Goal: Transaction & Acquisition: Purchase product/service

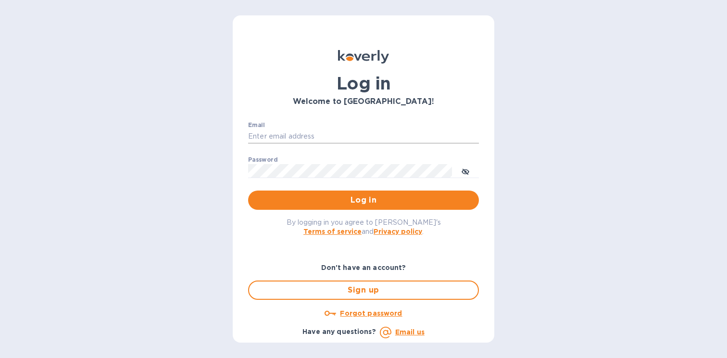
click at [325, 136] on input "Email" at bounding box center [363, 136] width 231 height 14
type input "[PERSON_NAME][EMAIL_ADDRESS][DOMAIN_NAME]"
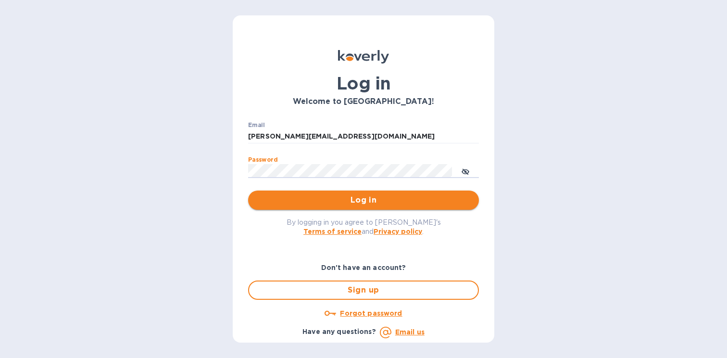
click at [315, 203] on span "Log in" at bounding box center [363, 200] width 215 height 12
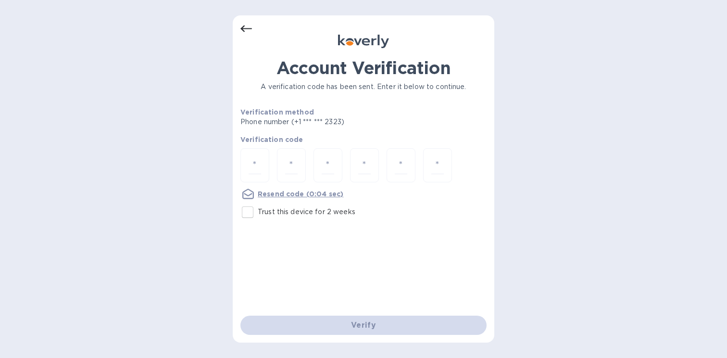
click at [250, 214] on input "Trust this device for 2 weeks" at bounding box center [247, 212] width 20 height 20
checkbox input "true"
click at [266, 159] on div at bounding box center [254, 165] width 29 height 34
type input "6"
type input "3"
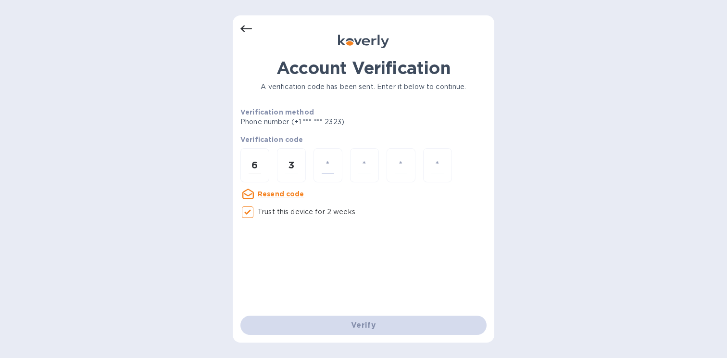
type input "5"
type input "3"
type input "2"
type input "6"
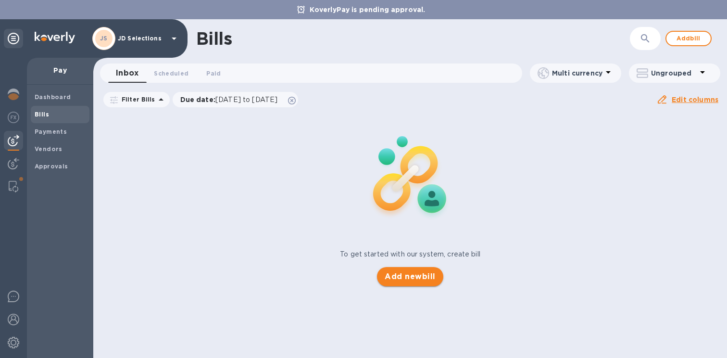
click at [391, 271] on span "Add new bill" at bounding box center [410, 277] width 50 height 12
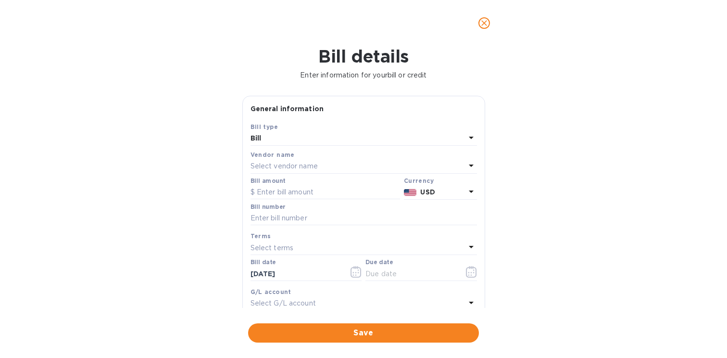
click at [351, 172] on div "Select vendor name" at bounding box center [357, 166] width 215 height 13
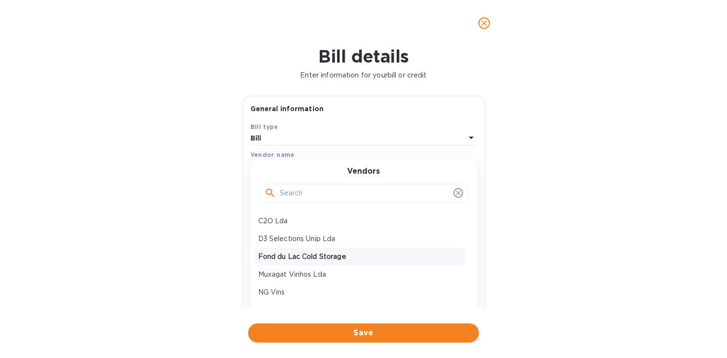
click at [333, 251] on p "Fond du Lac Cold Storage" at bounding box center [359, 256] width 203 height 10
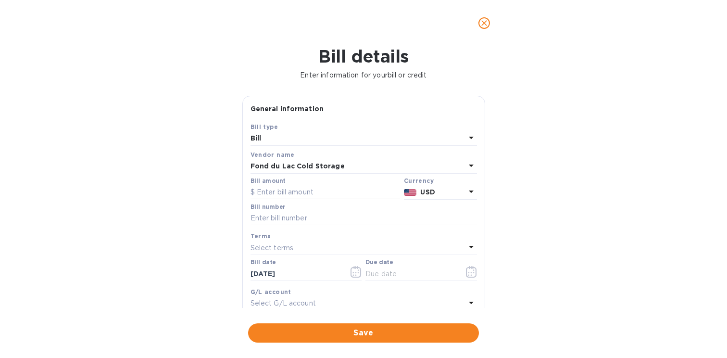
click at [293, 194] on input "text" at bounding box center [324, 192] width 149 height 14
type input "446.25"
click at [293, 222] on input "text" at bounding box center [363, 218] width 226 height 14
paste input "INV556807"
type input "INV556807"
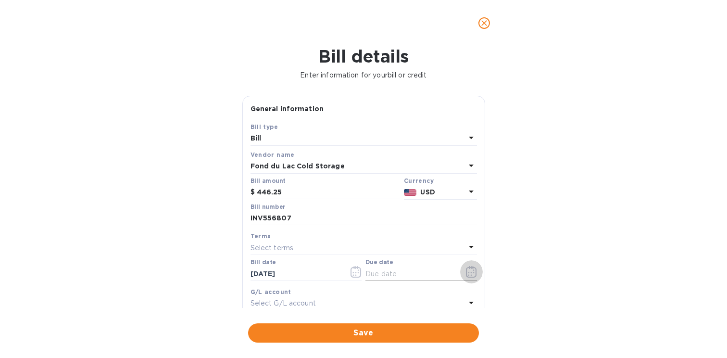
click at [467, 269] on icon "button" at bounding box center [471, 272] width 11 height 12
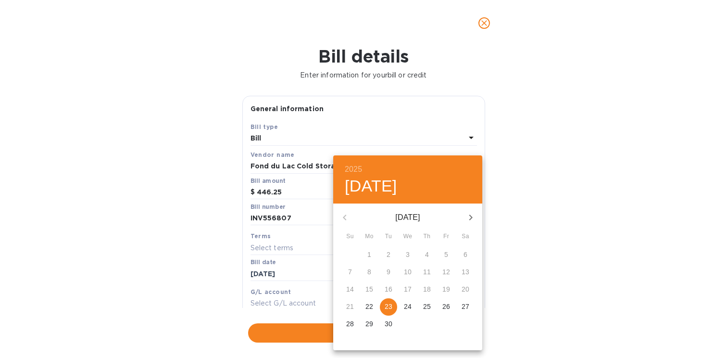
click at [385, 306] on p "23" at bounding box center [389, 306] width 8 height 10
type input "09/23/2025"
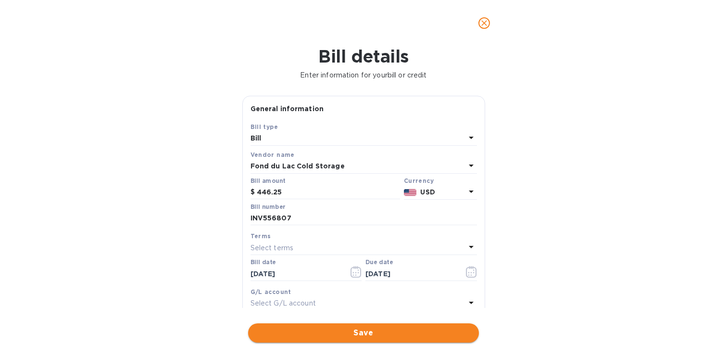
click at [363, 336] on span "Save" at bounding box center [363, 333] width 215 height 12
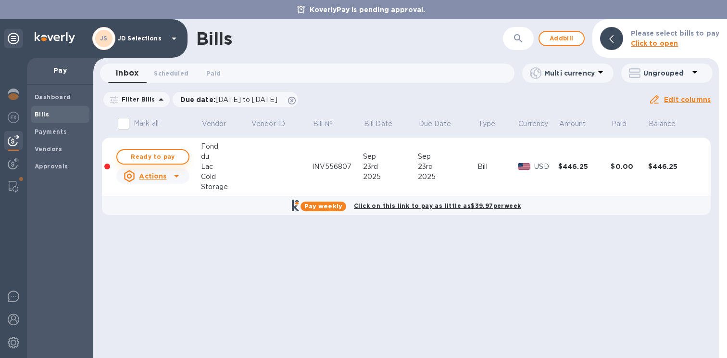
click at [172, 154] on span "Ready to pay" at bounding box center [153, 157] width 56 height 12
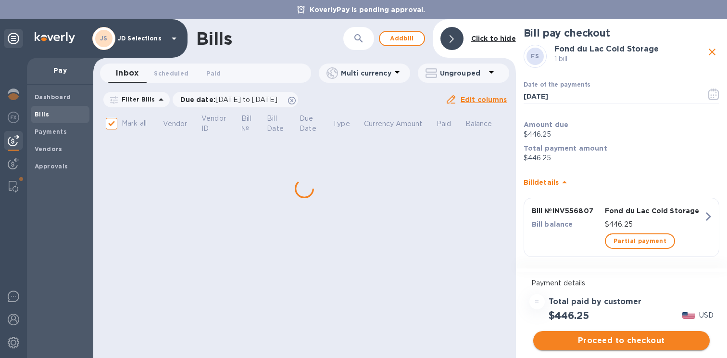
click at [619, 338] on span "Proceed to checkout" at bounding box center [621, 341] width 161 height 12
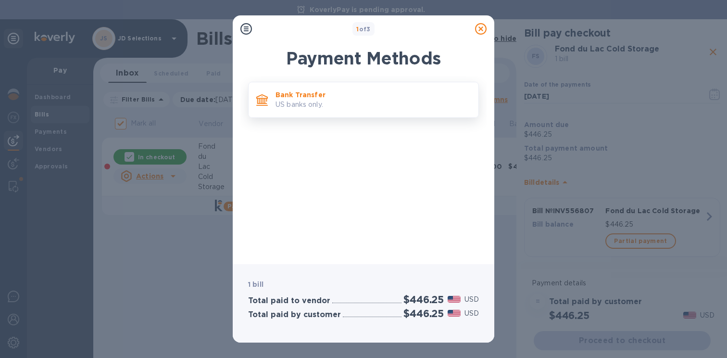
click at [326, 108] on p "US banks only." at bounding box center [372, 104] width 195 height 10
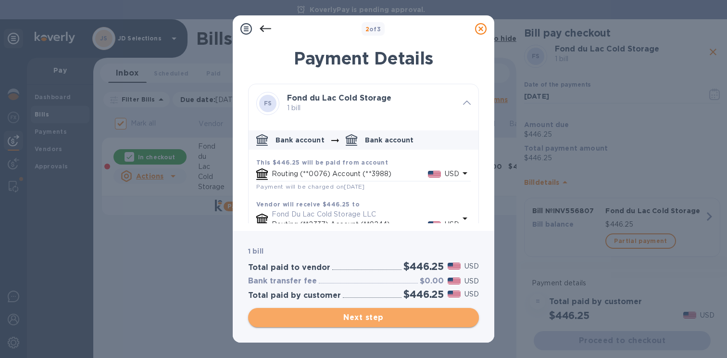
click at [336, 314] on span "Next step" at bounding box center [363, 317] width 215 height 12
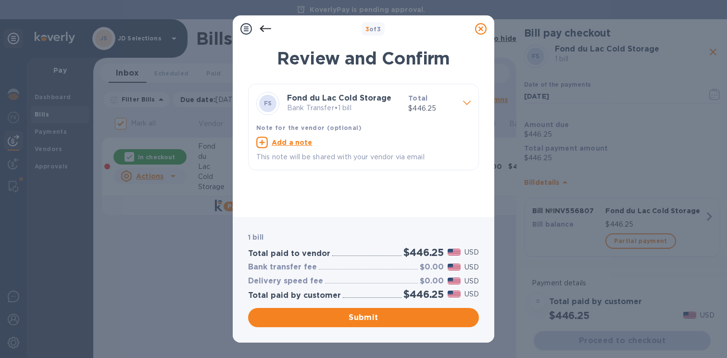
click at [479, 31] on icon at bounding box center [481, 29] width 12 height 12
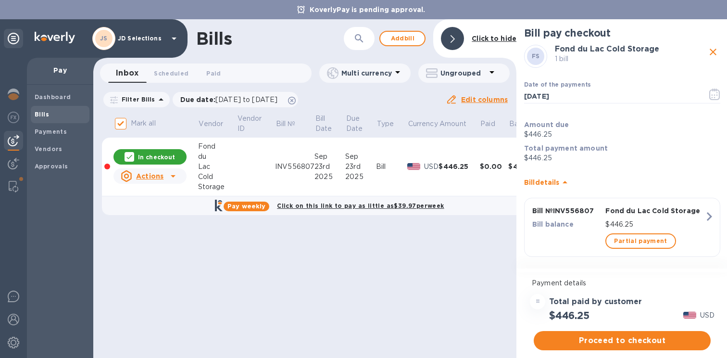
click at [712, 52] on icon "close" at bounding box center [713, 52] width 12 height 12
checkbox input "false"
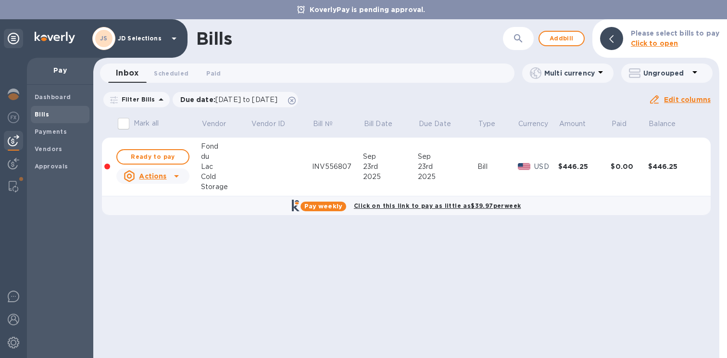
click at [288, 170] on td at bounding box center [281, 166] width 62 height 59
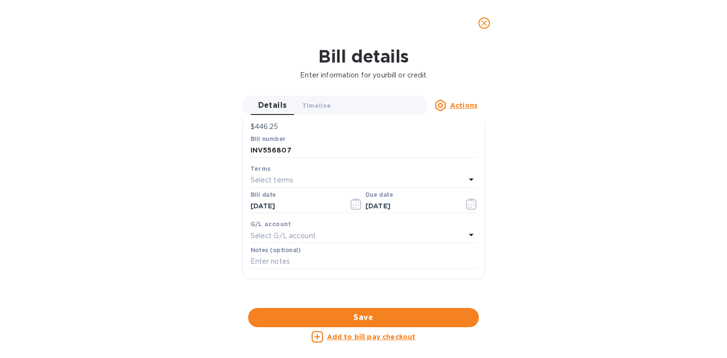
scroll to position [218, 0]
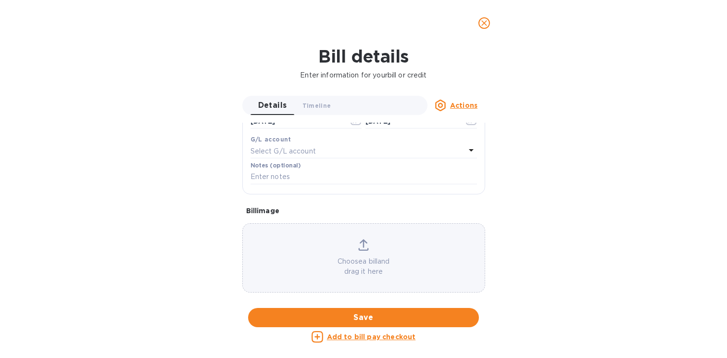
click at [343, 255] on div "Choose a bill and drag it here" at bounding box center [364, 257] width 242 height 37
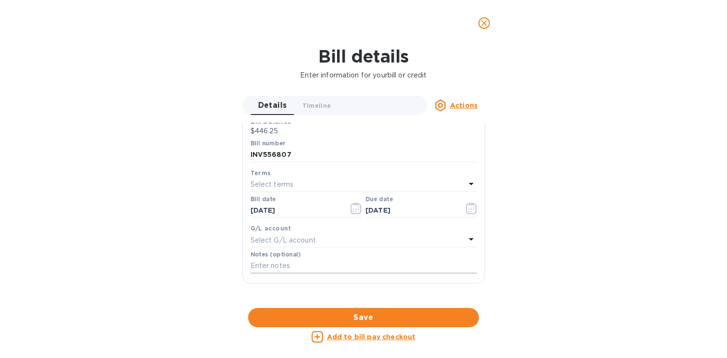
scroll to position [130, 0]
click at [346, 313] on span "Save" at bounding box center [363, 317] width 215 height 12
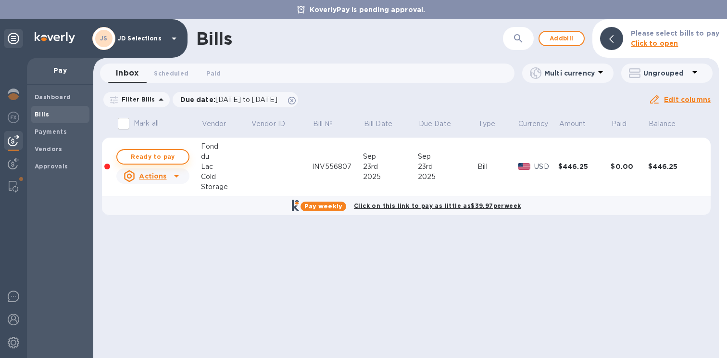
click at [161, 154] on span "Ready to pay" at bounding box center [153, 157] width 56 height 12
checkbox input "true"
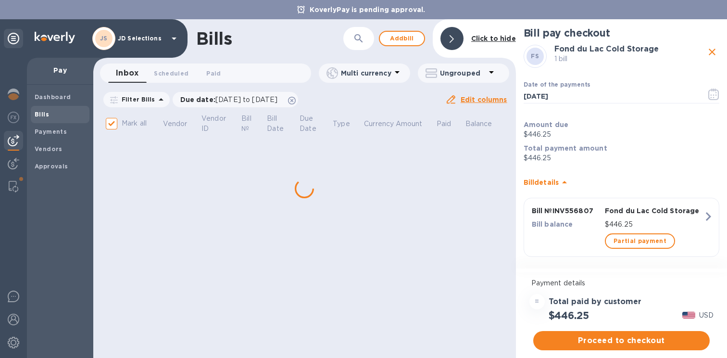
scroll to position [7, 0]
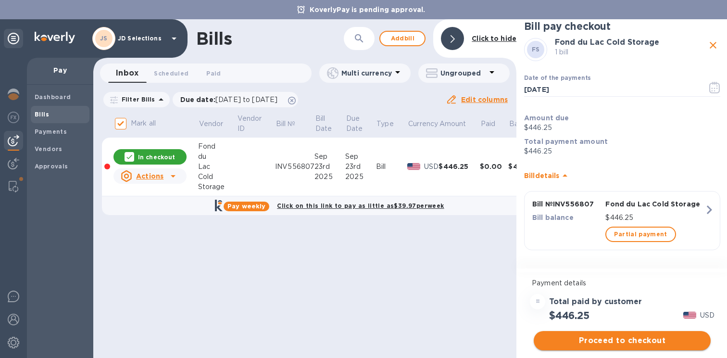
click at [633, 342] on span "Proceed to checkout" at bounding box center [622, 341] width 162 height 12
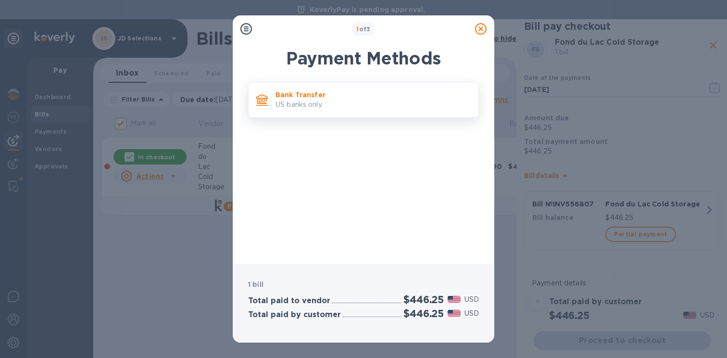
click at [341, 107] on p "US banks only." at bounding box center [372, 104] width 195 height 10
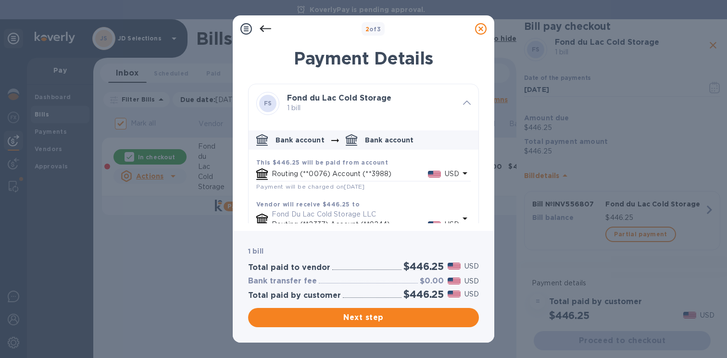
scroll to position [26, 0]
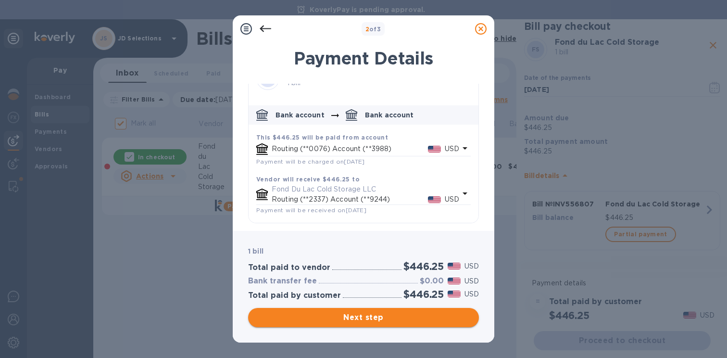
click at [339, 314] on span "Next step" at bounding box center [363, 317] width 215 height 12
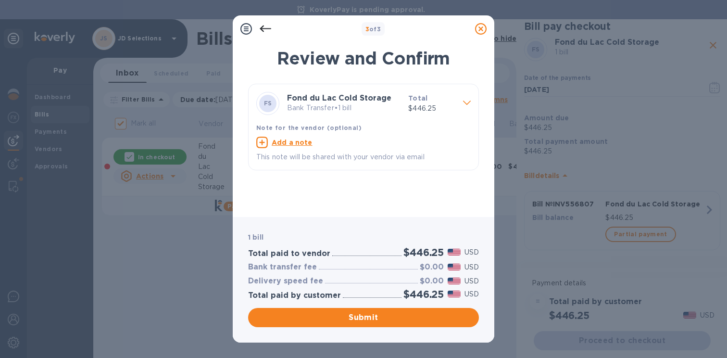
click at [261, 140] on icon at bounding box center [262, 143] width 12 height 12
click at [298, 147] on textarea at bounding box center [355, 143] width 199 height 8
paste textarea "INV556807"
type textarea "JD Selections Payment FDL INV556807"
click at [341, 314] on span "Submit" at bounding box center [363, 317] width 215 height 12
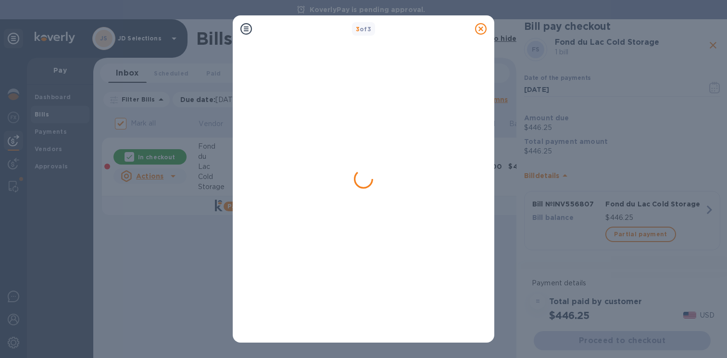
checkbox input "false"
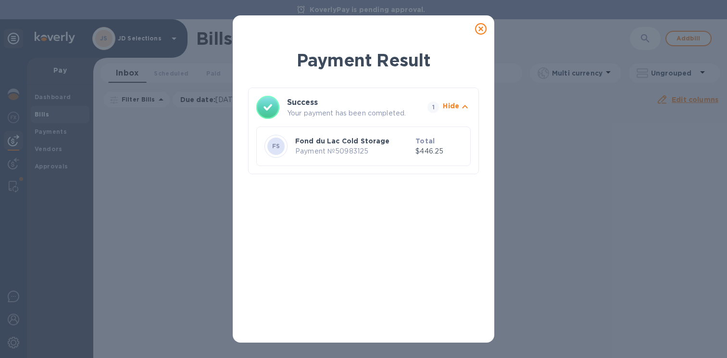
click at [480, 30] on icon at bounding box center [481, 29] width 12 height 12
